Goal: Information Seeking & Learning: Learn about a topic

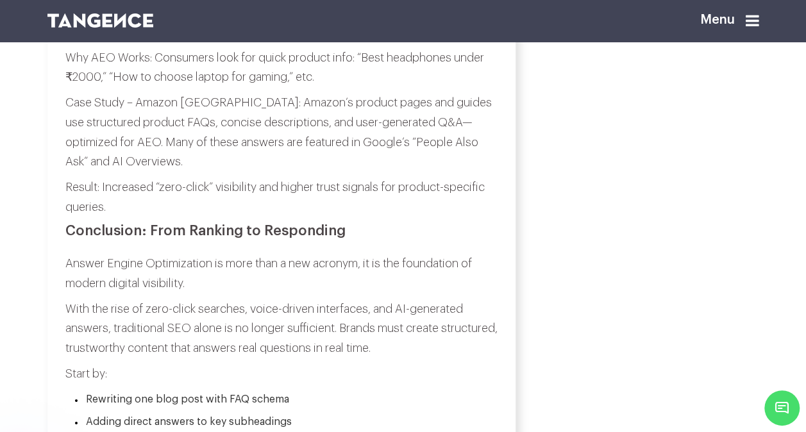
scroll to position [4494, 0]
click at [359, 170] on p "Case Study – Amazon [GEOGRAPHIC_DATA]: Amazon’s product pages and guides use st…" at bounding box center [281, 131] width 432 height 78
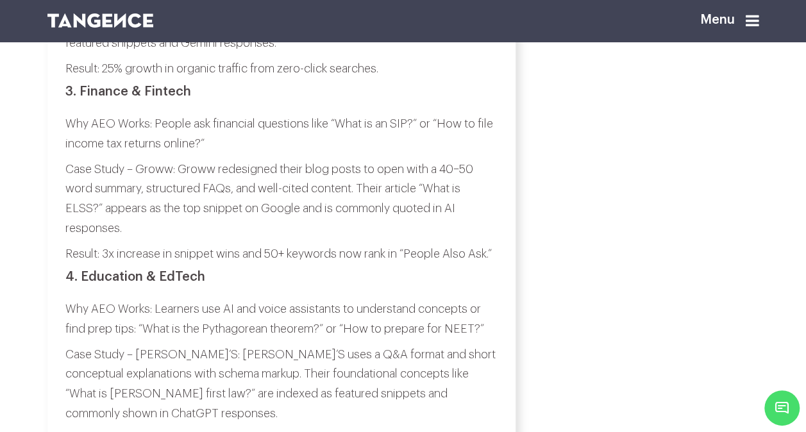
scroll to position [4037, 0]
click at [332, 79] on p "Result: 25% growth in organic traffic from zero-click searches." at bounding box center [281, 69] width 432 height 20
click at [378, 53] on p "Case Study – Vakilsearch: Vakilsearch optimized its legal blog using question-b…" at bounding box center [281, 13] width 432 height 78
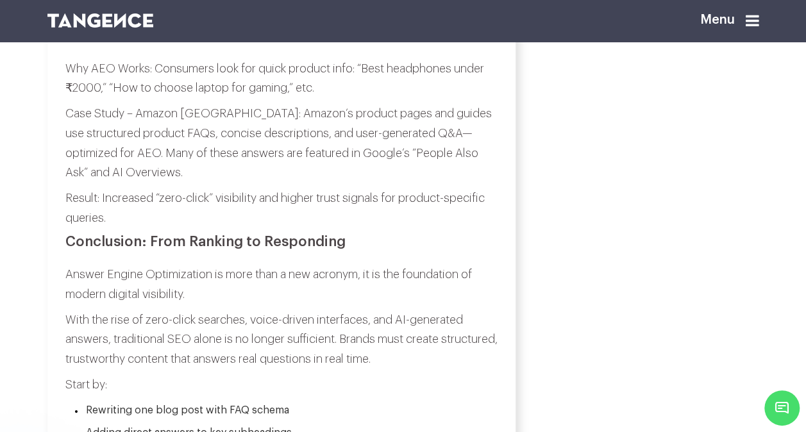
scroll to position [4484, 0]
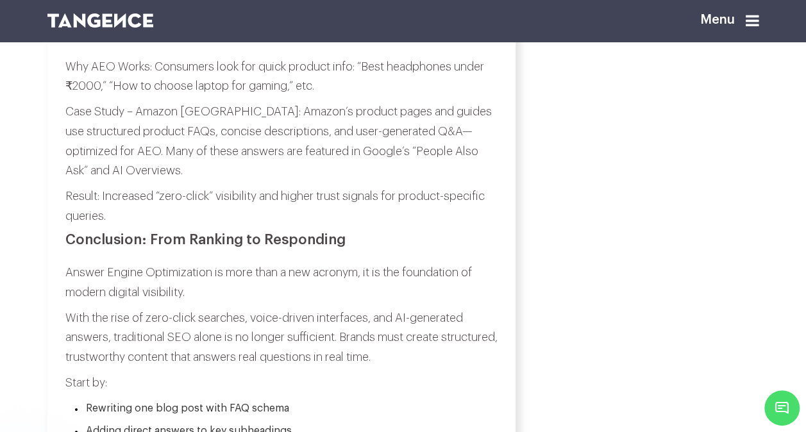
click at [238, 226] on p "Result: Increased “zero-click” visibility and higher trust signals for product-…" at bounding box center [281, 206] width 432 height 39
drag, startPoint x: 167, startPoint y: 307, endPoint x: 183, endPoint y: 308, distance: 16.0
click at [183, 226] on p "Result: Increased “zero-click” visibility and higher trust signals for product-…" at bounding box center [281, 206] width 432 height 39
drag, startPoint x: 183, startPoint y: 308, endPoint x: 224, endPoint y: 310, distance: 41.1
click at [224, 226] on p "Result: Increased “zero-click” visibility and higher trust signals for product-…" at bounding box center [281, 206] width 432 height 39
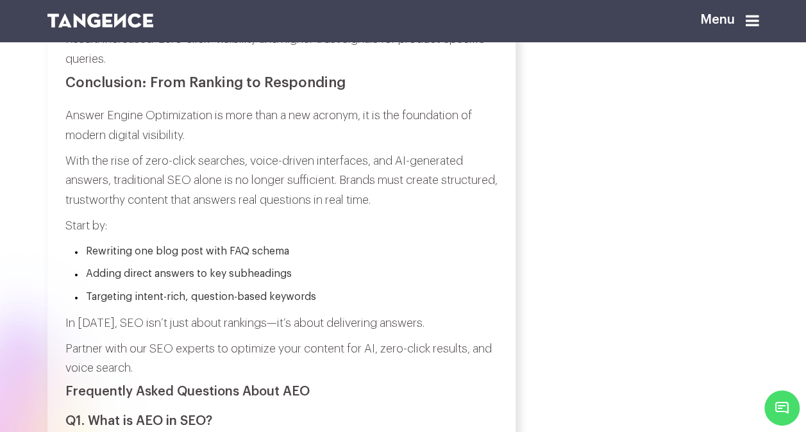
scroll to position [4641, 0]
